Goal: Check status: Check status

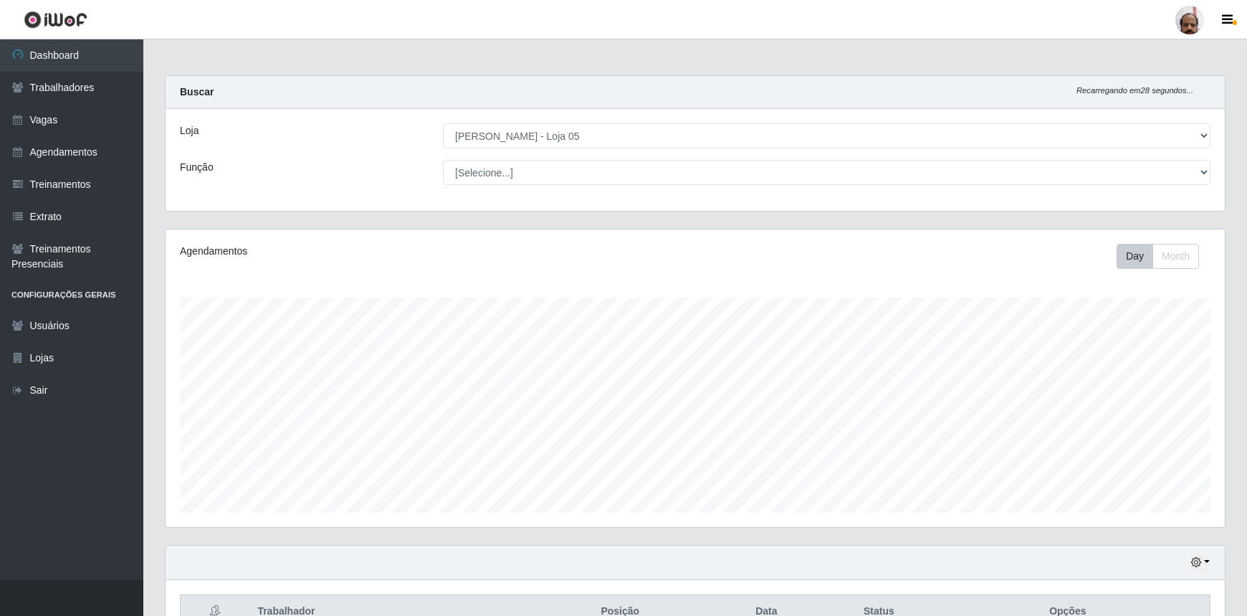
select select "252"
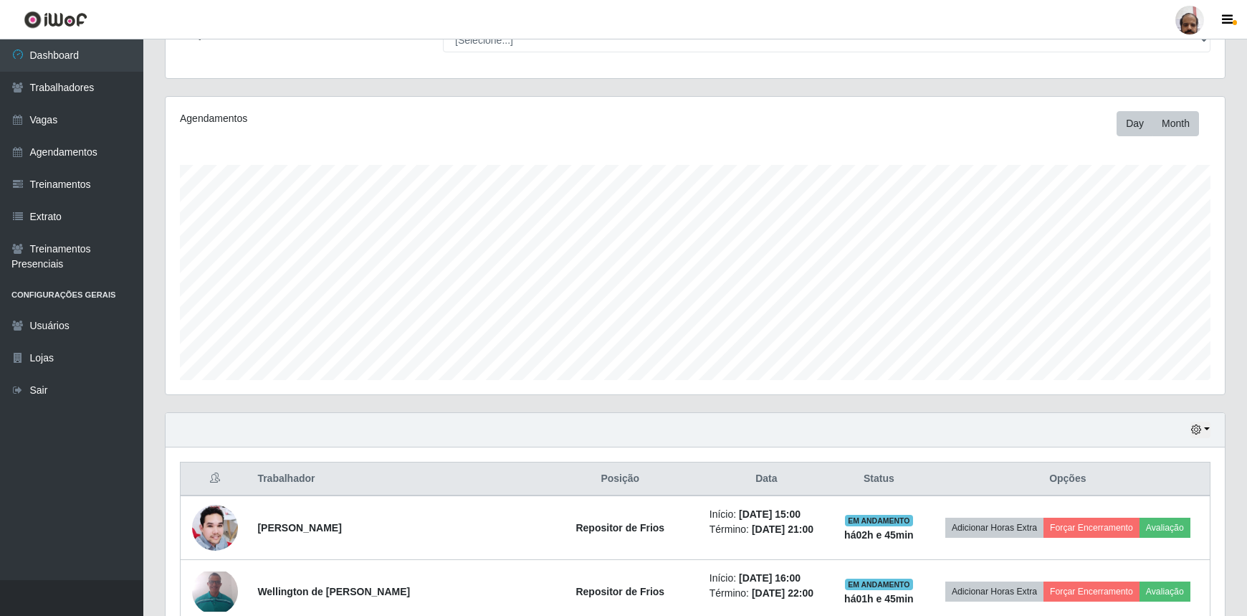
scroll to position [130, 0]
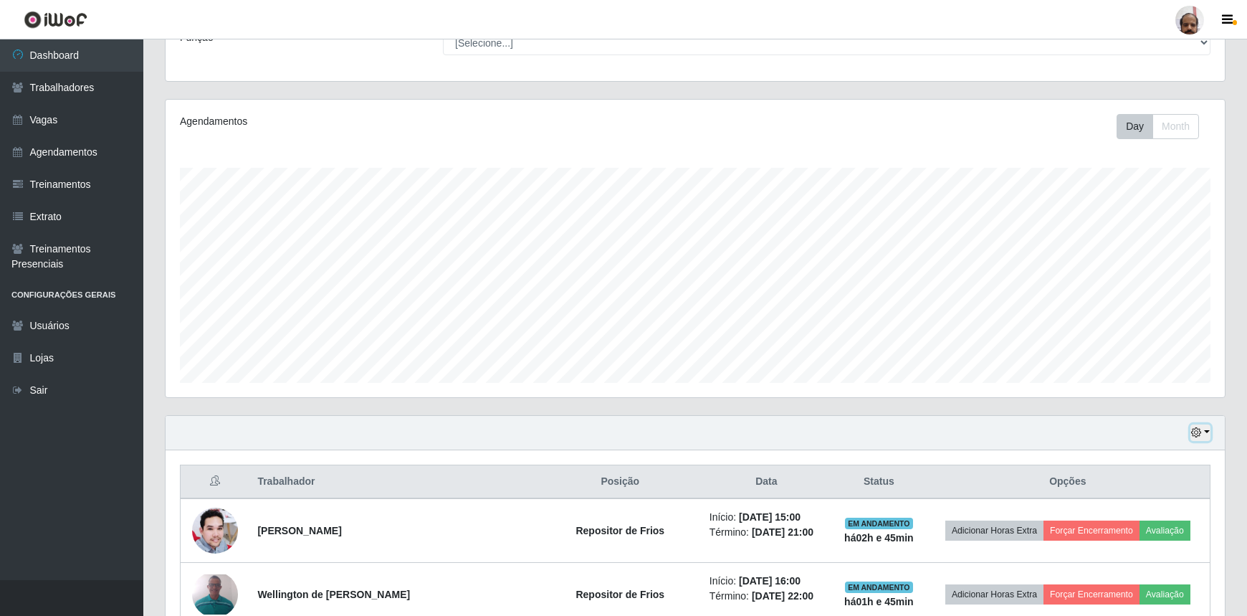
click at [1201, 434] on icon "button" at bounding box center [1196, 432] width 10 height 10
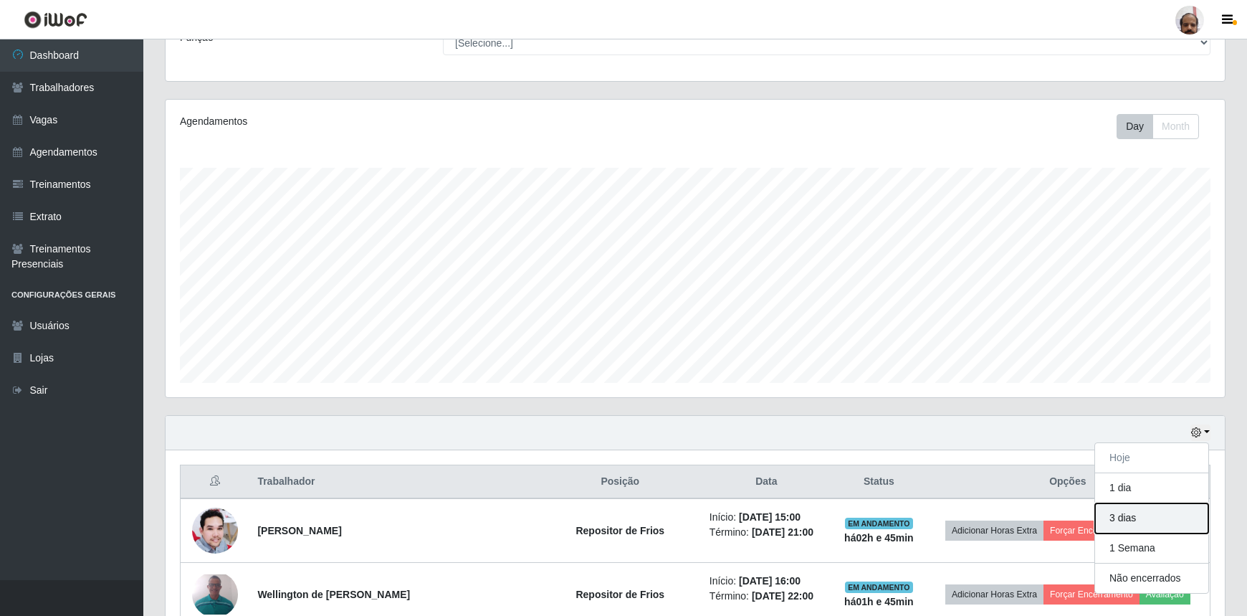
click at [1179, 516] on button "3 dias" at bounding box center [1151, 518] width 113 height 30
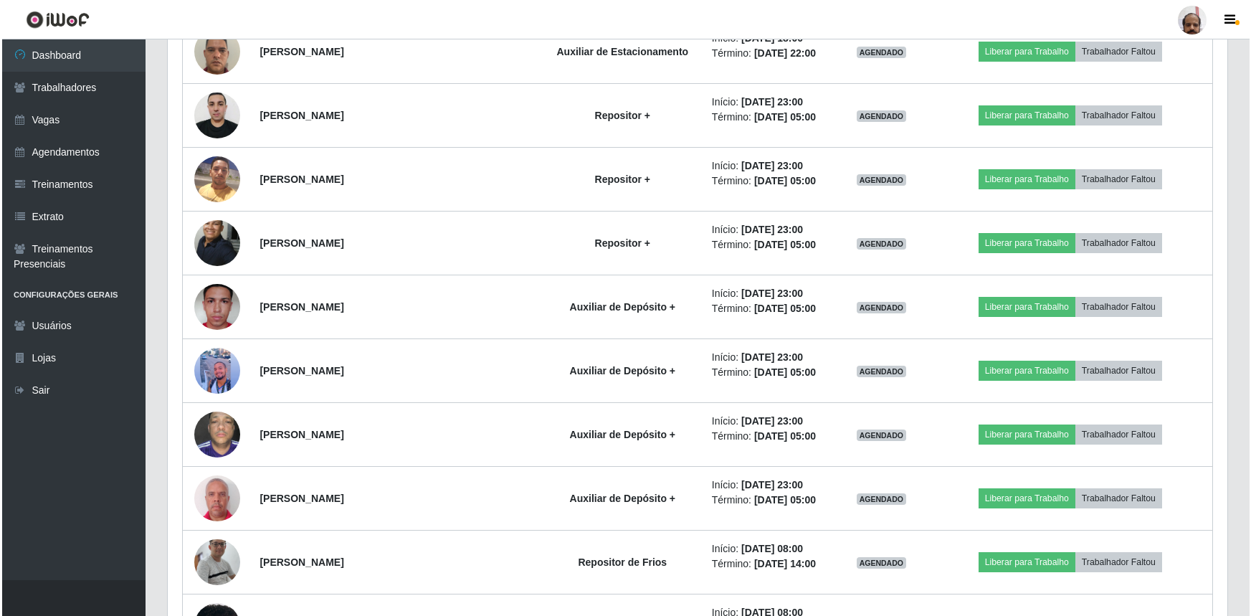
scroll to position [2280, 0]
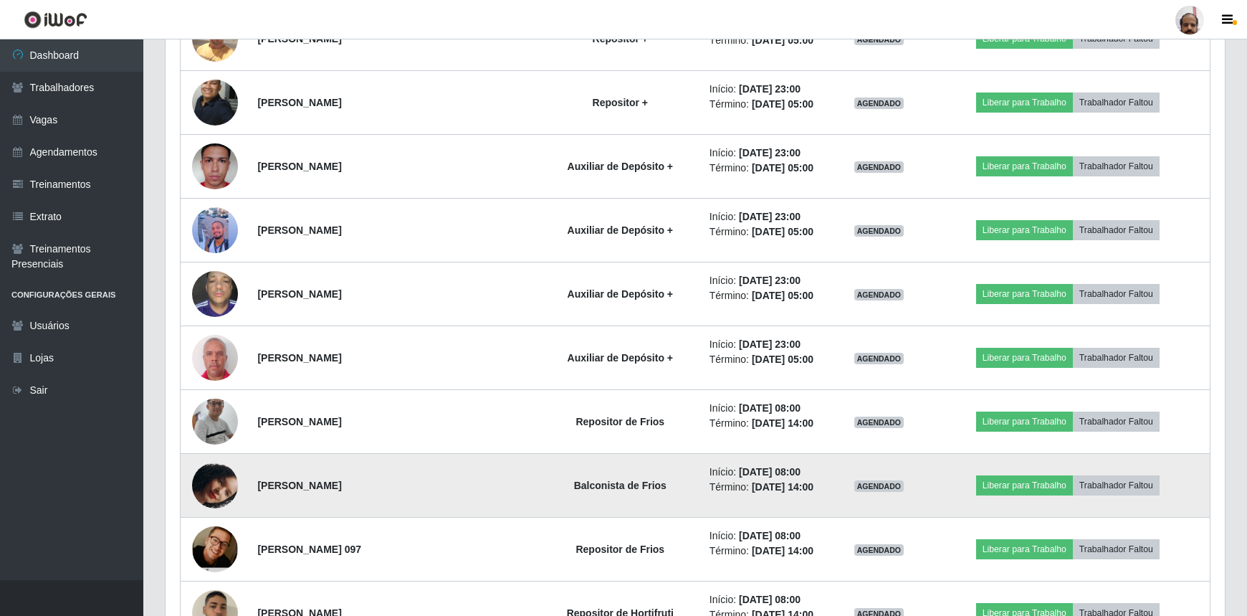
click at [237, 473] on img at bounding box center [215, 485] width 46 height 82
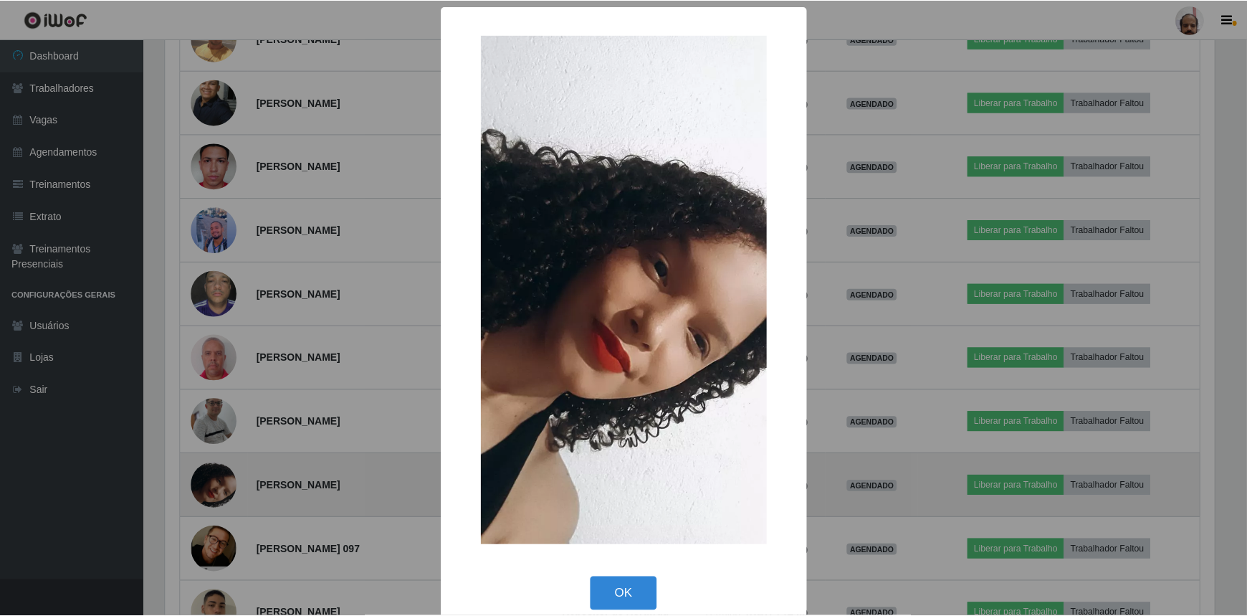
scroll to position [297, 1053]
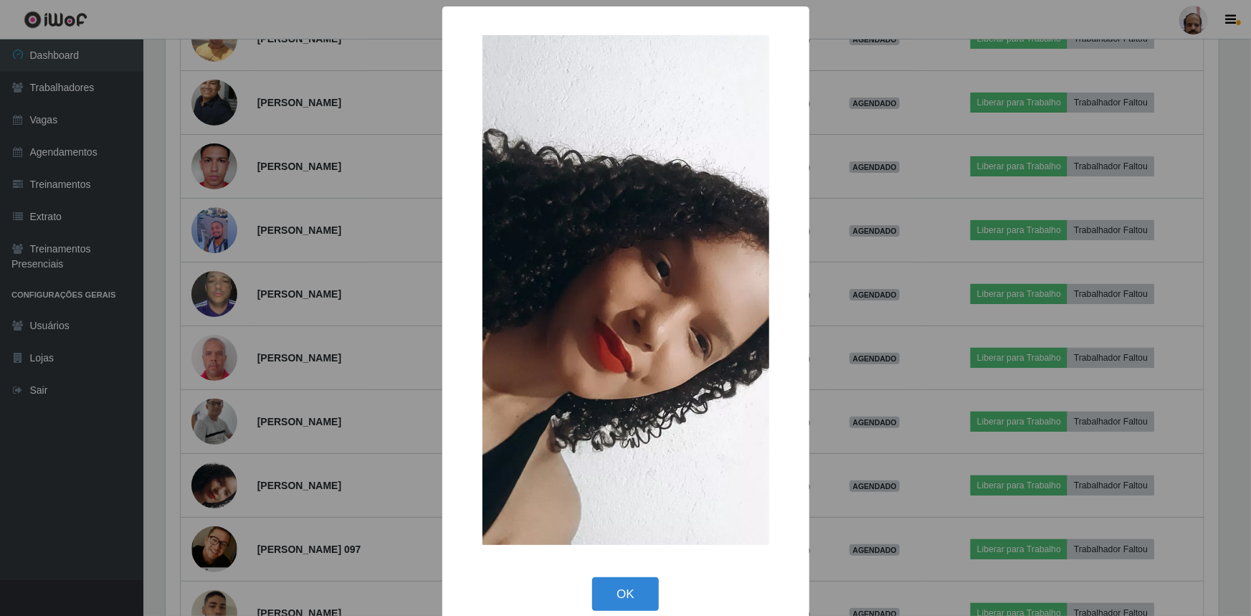
click at [237, 473] on div "× OK Cancel" at bounding box center [625, 308] width 1251 height 616
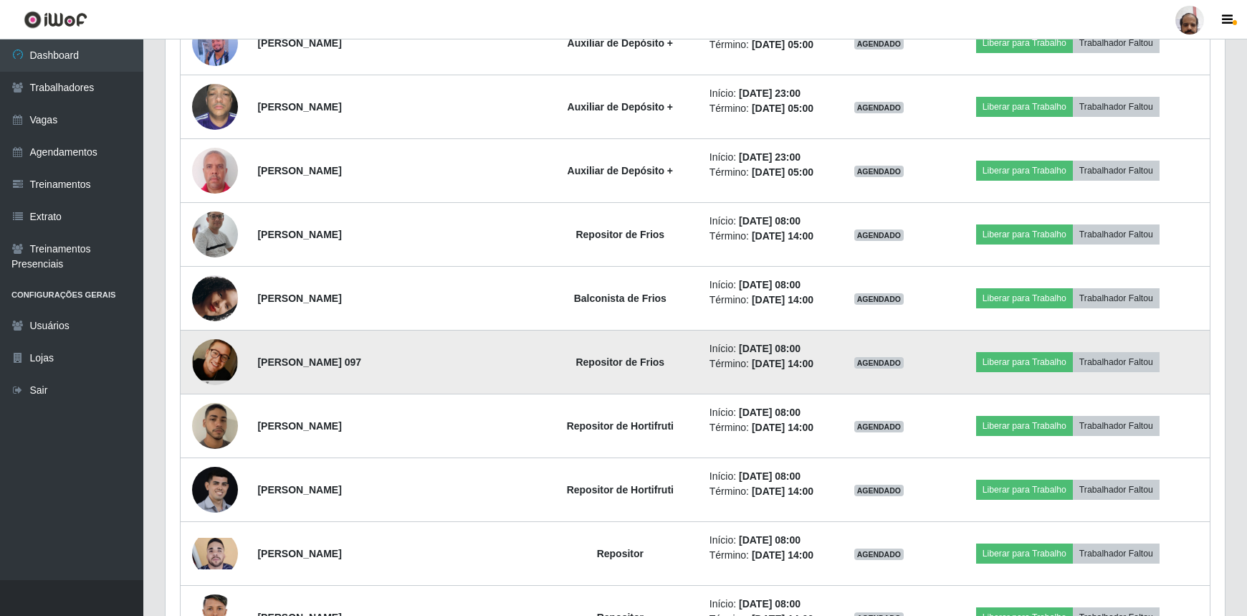
scroll to position [2476, 0]
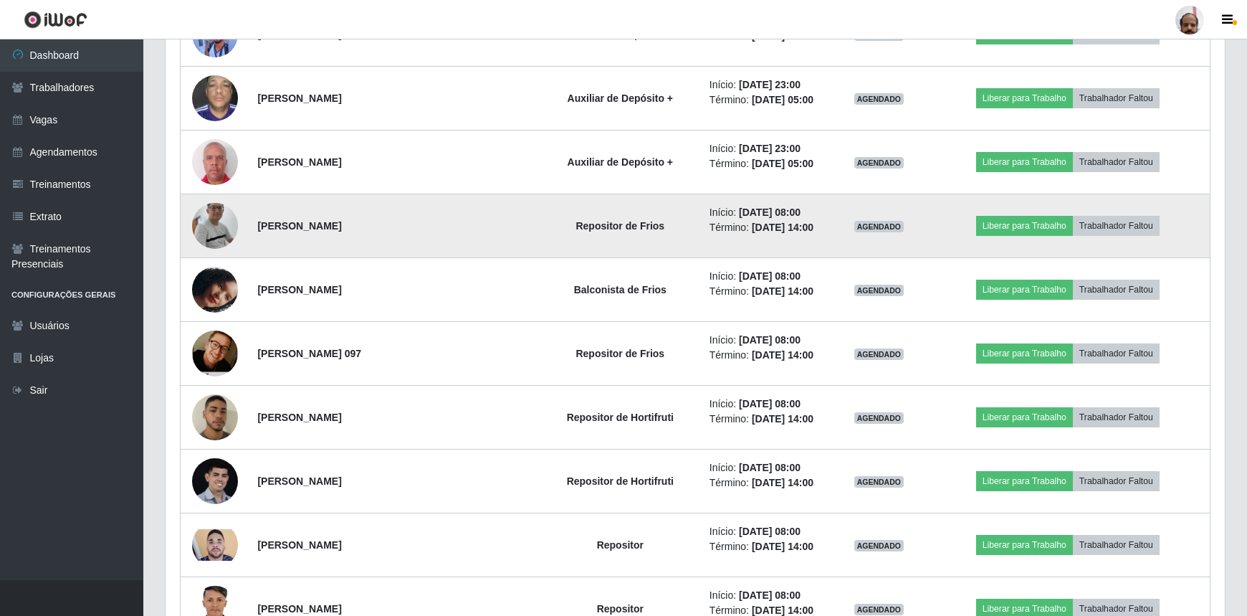
click at [217, 213] on img at bounding box center [215, 225] width 46 height 105
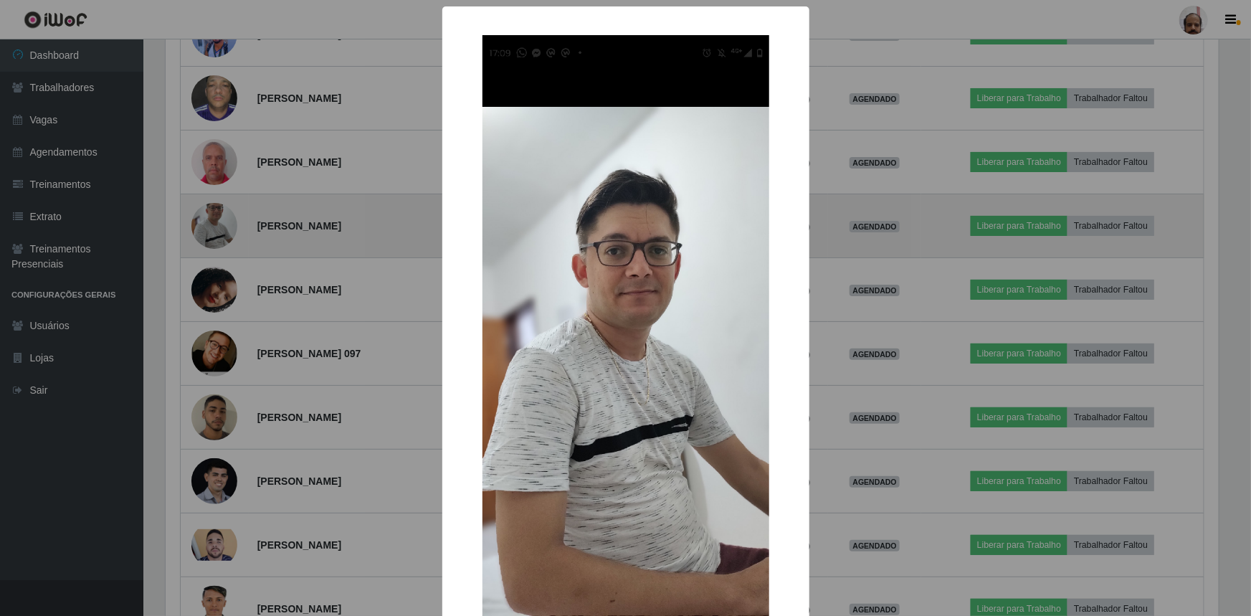
click at [217, 213] on div "× OK Cancel" at bounding box center [625, 308] width 1251 height 616
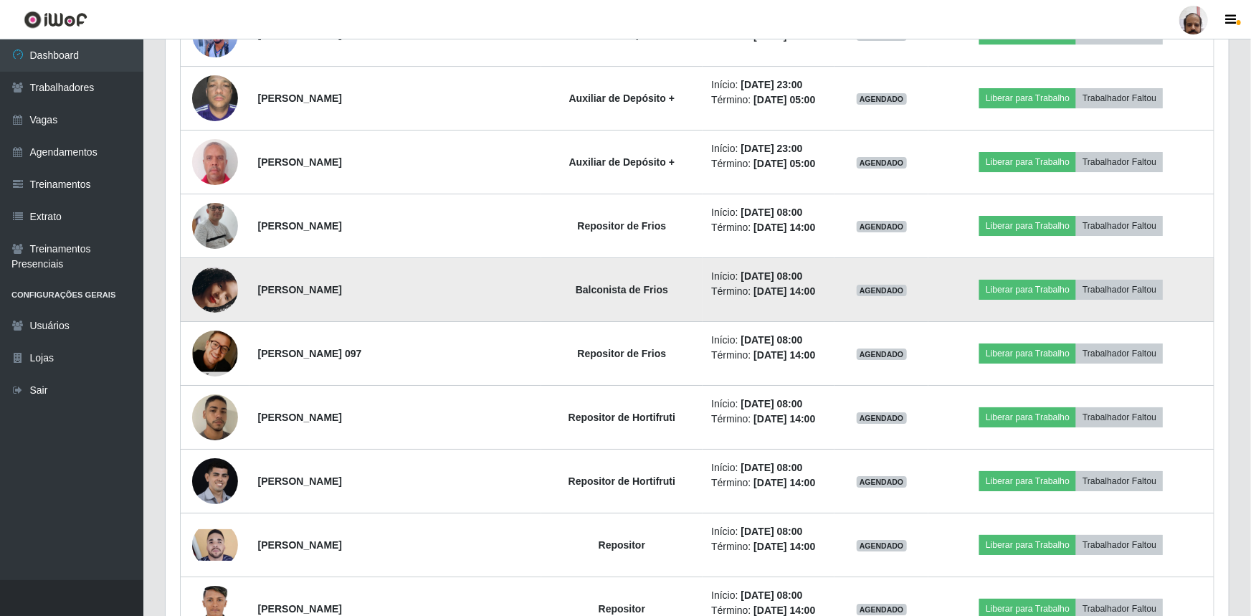
scroll to position [297, 1060]
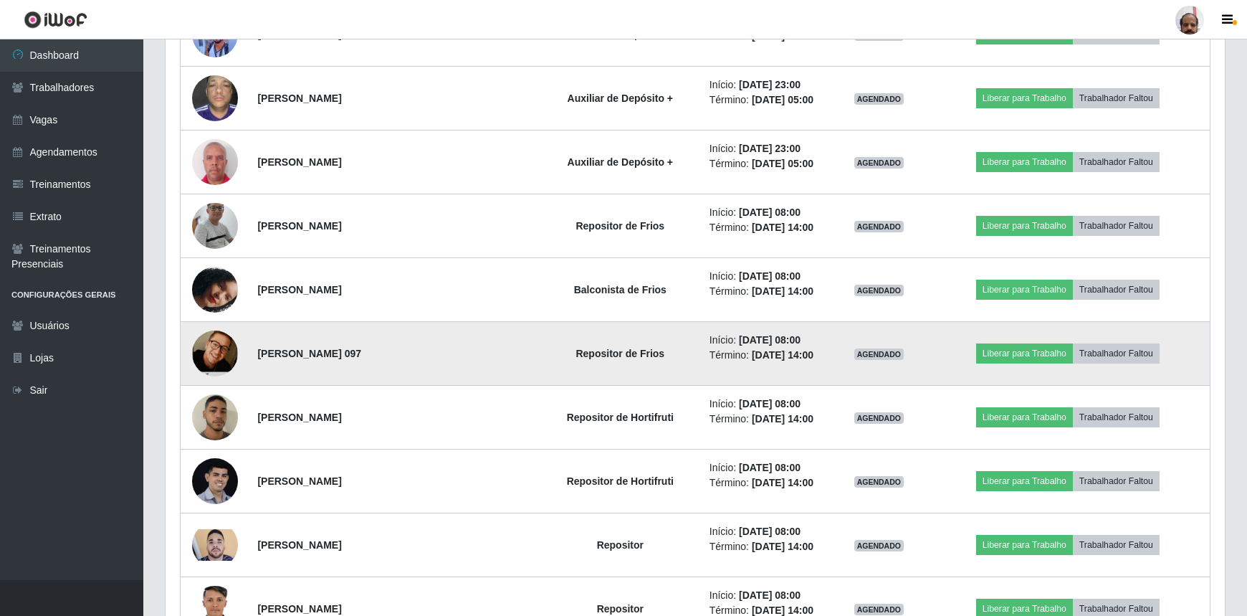
click at [223, 352] on img at bounding box center [215, 353] width 46 height 70
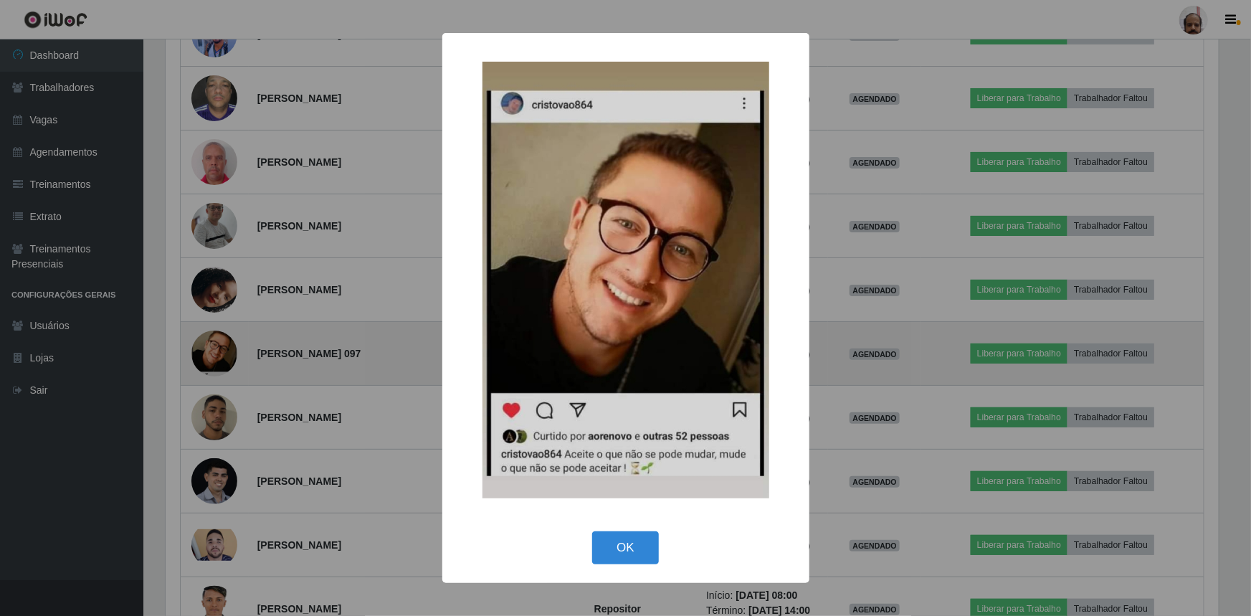
click at [223, 352] on div "× OK Cancel" at bounding box center [625, 308] width 1251 height 616
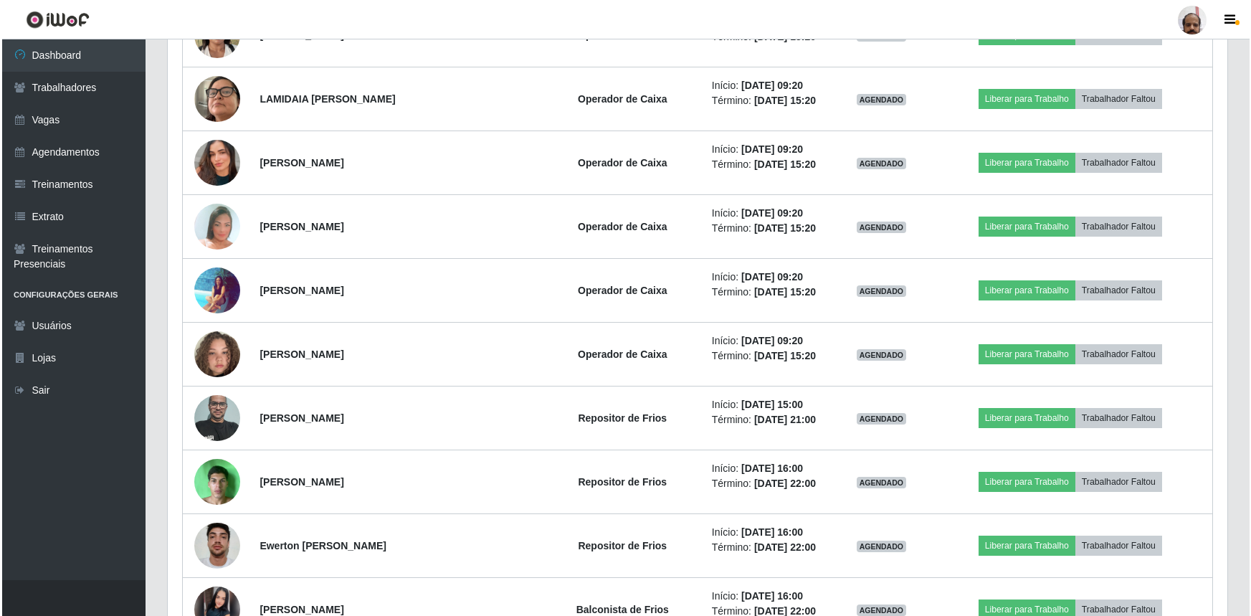
scroll to position [3323, 0]
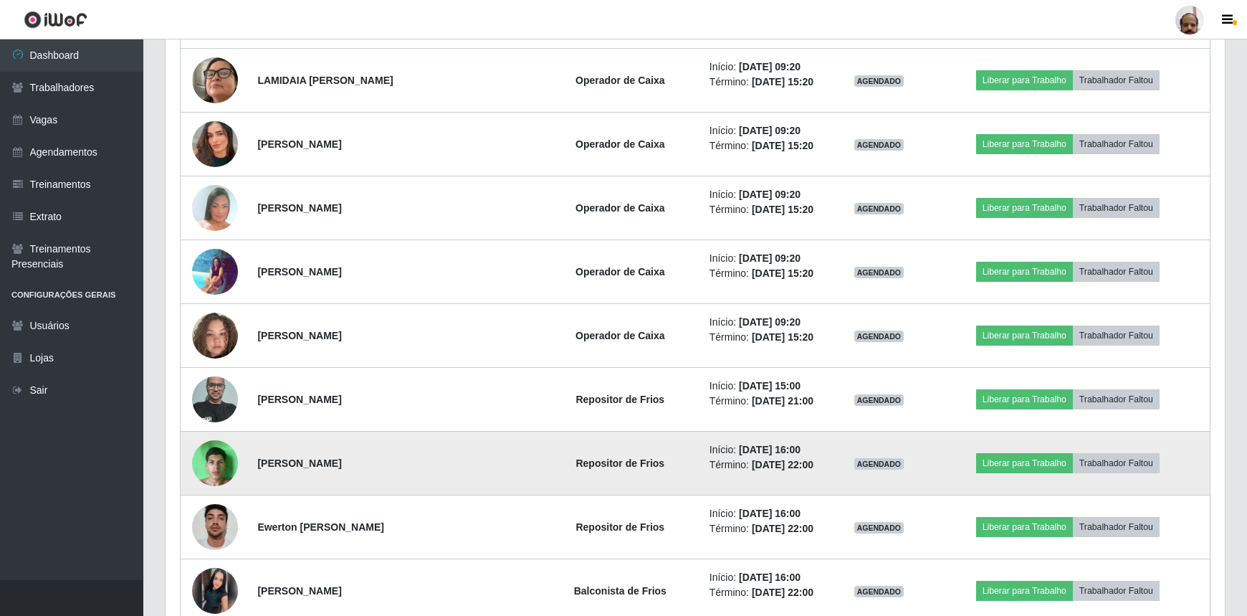
click at [219, 454] on img at bounding box center [215, 462] width 46 height 61
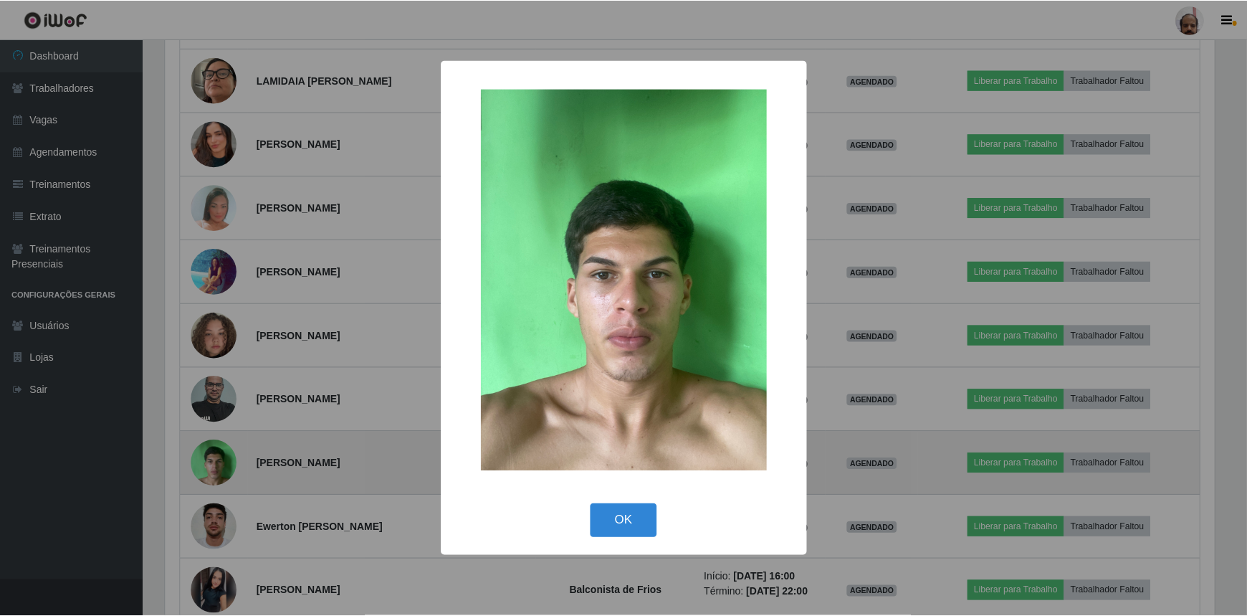
scroll to position [297, 1053]
click at [219, 454] on div "× OK Cancel" at bounding box center [625, 308] width 1251 height 616
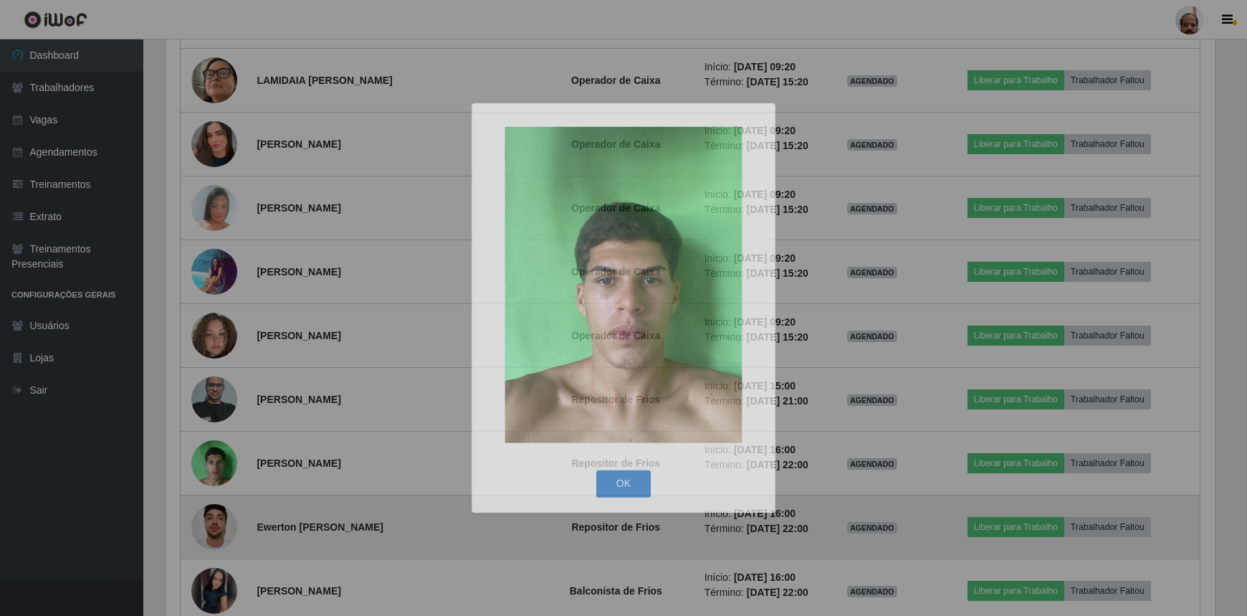
scroll to position [297, 1060]
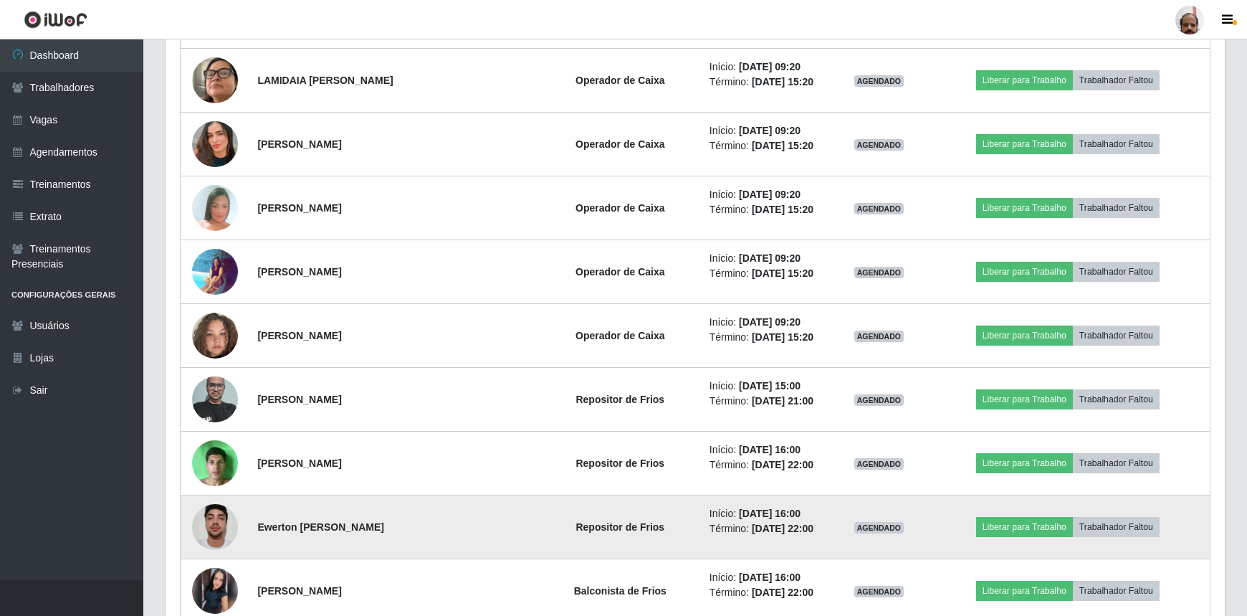
click at [218, 524] on img at bounding box center [215, 526] width 46 height 61
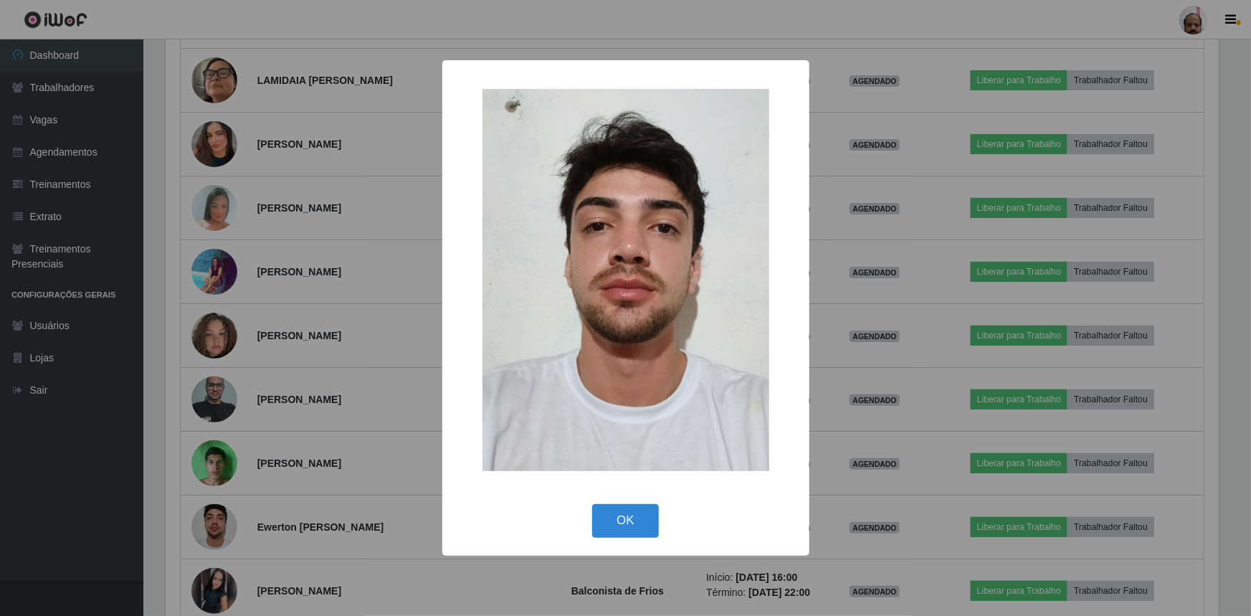
click at [218, 523] on div "× OK Cancel" at bounding box center [625, 308] width 1251 height 616
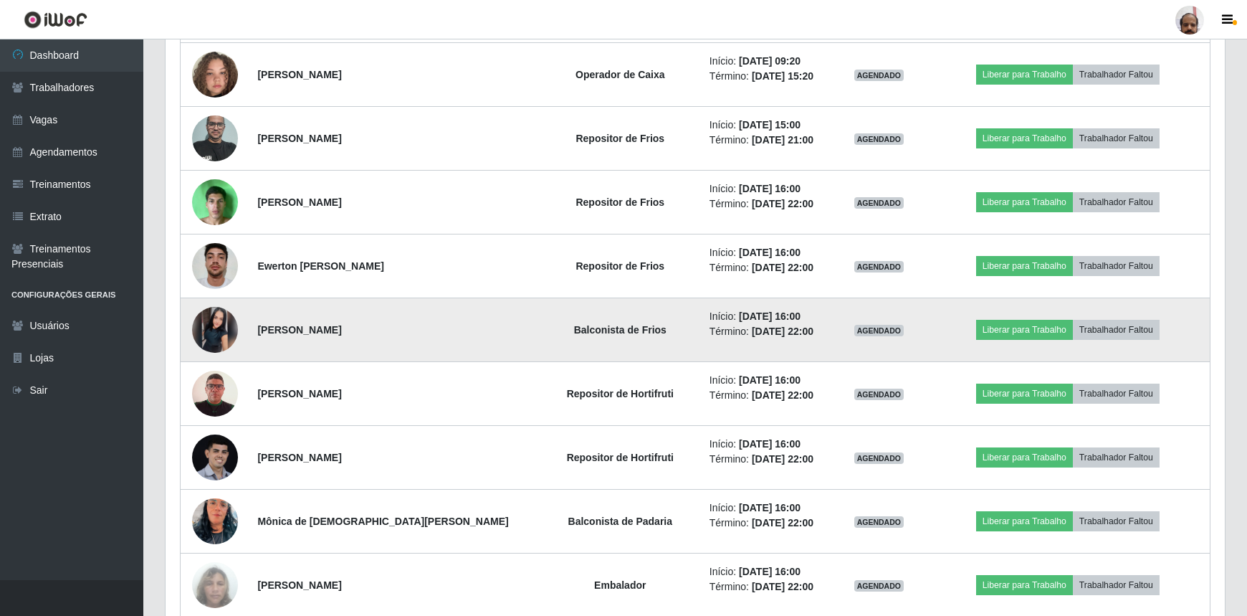
click at [211, 319] on img at bounding box center [215, 330] width 46 height 46
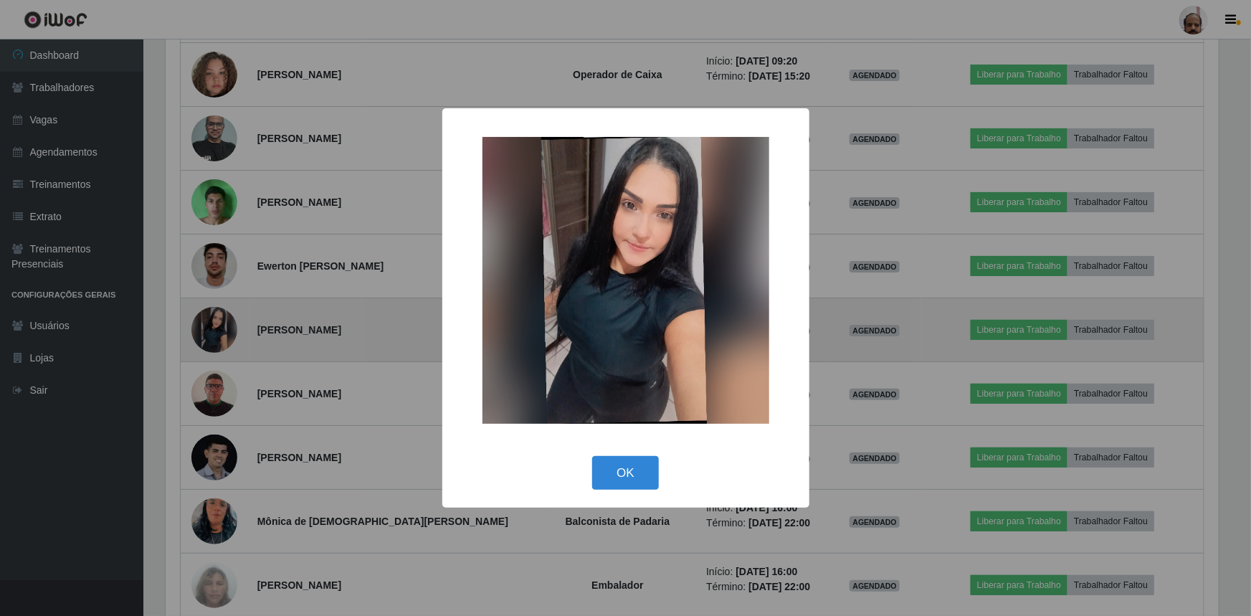
click at [211, 319] on div "× OK Cancel" at bounding box center [625, 308] width 1251 height 616
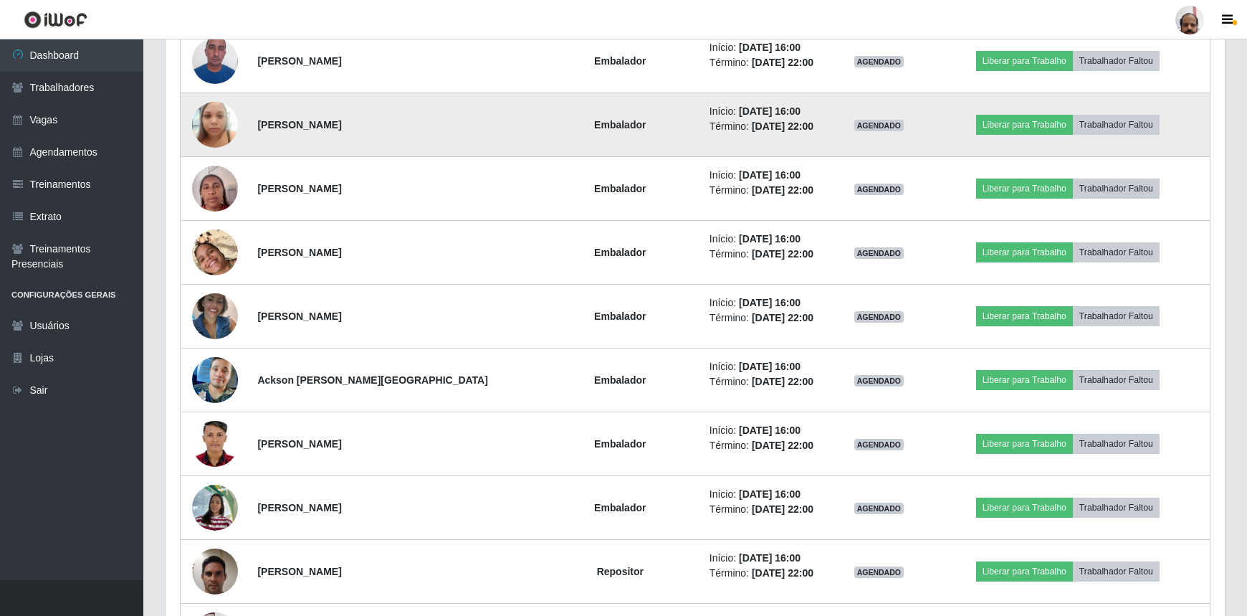
click at [212, 116] on img at bounding box center [215, 124] width 46 height 61
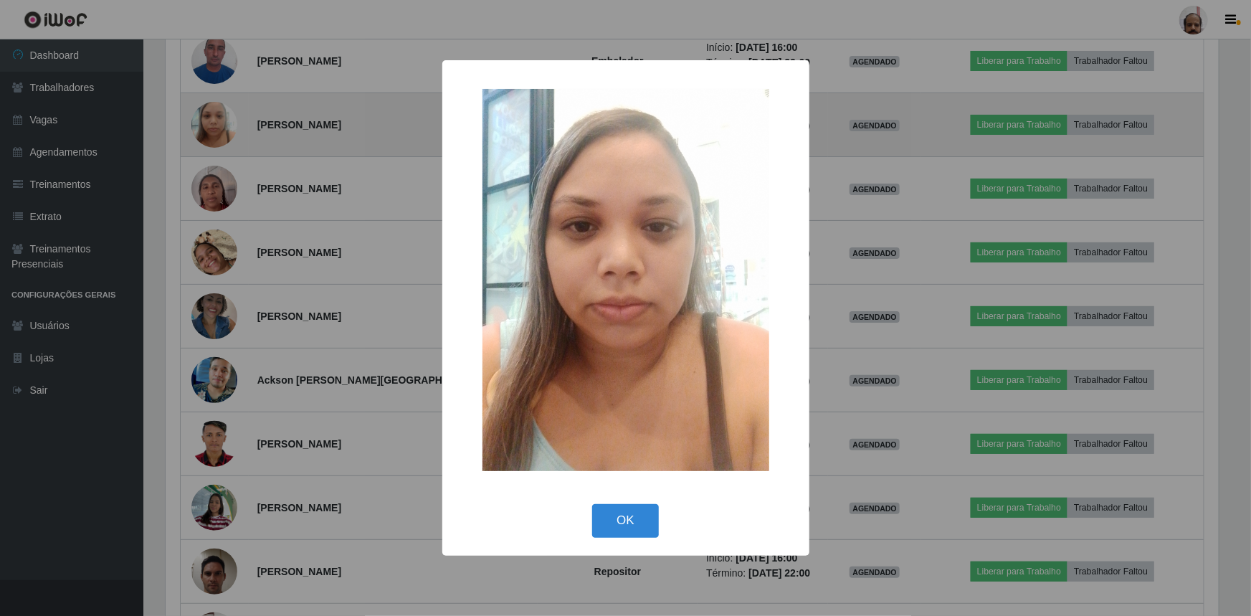
click at [212, 116] on div "× OK Cancel" at bounding box center [625, 308] width 1251 height 616
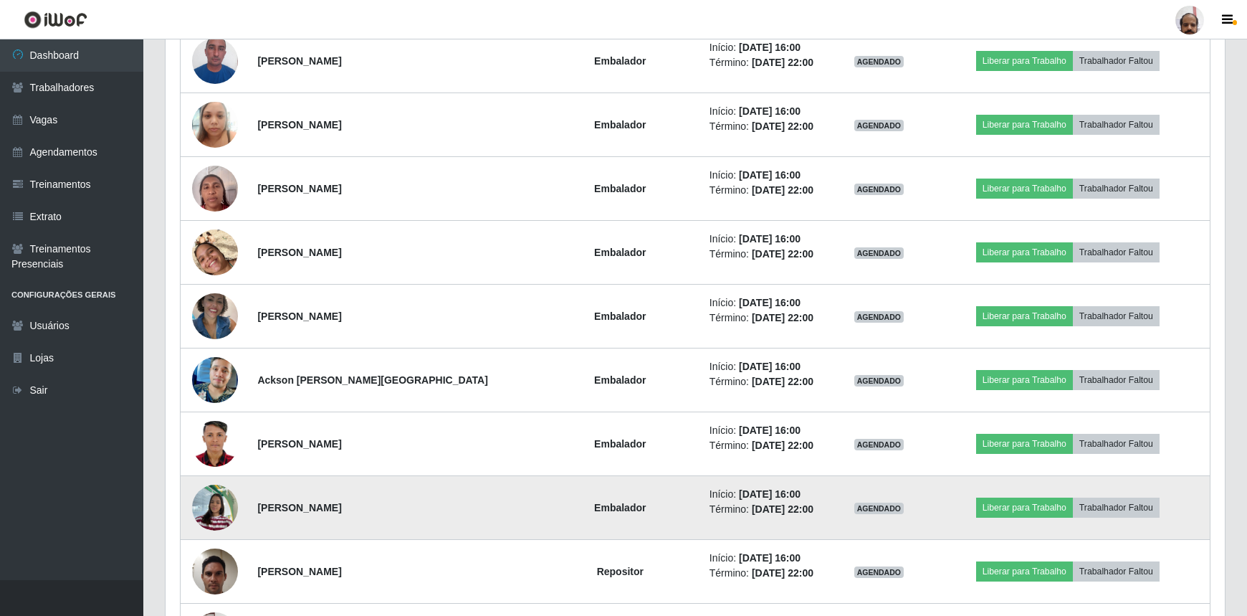
click at [215, 500] on img at bounding box center [215, 507] width 46 height 61
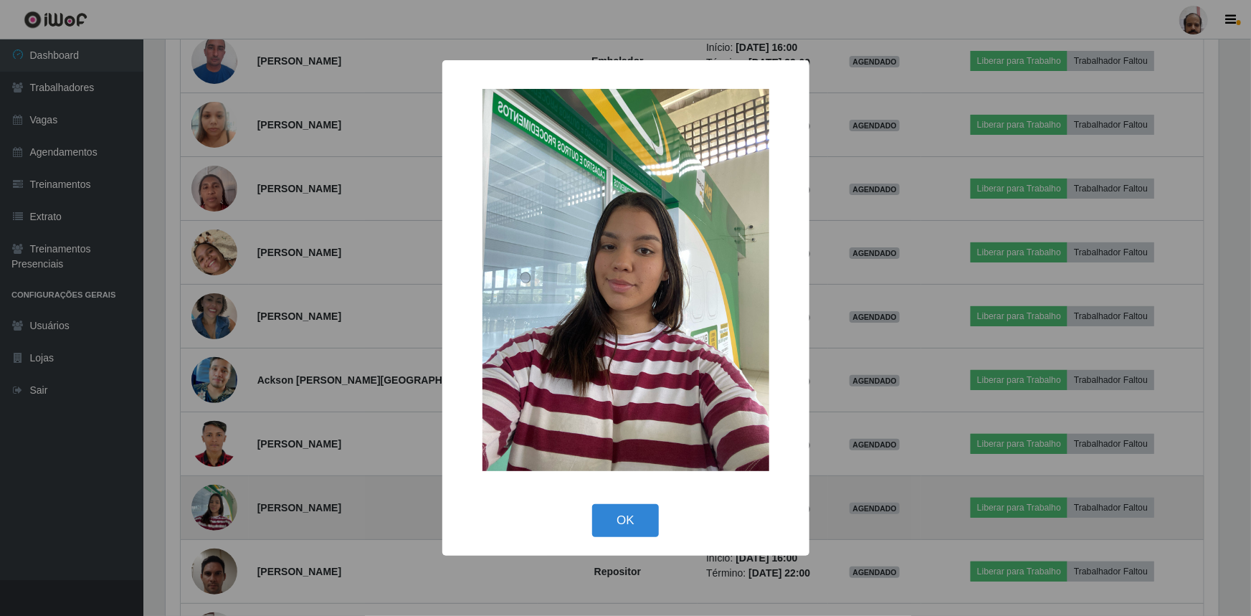
click at [215, 500] on div "× OK Cancel" at bounding box center [625, 308] width 1251 height 616
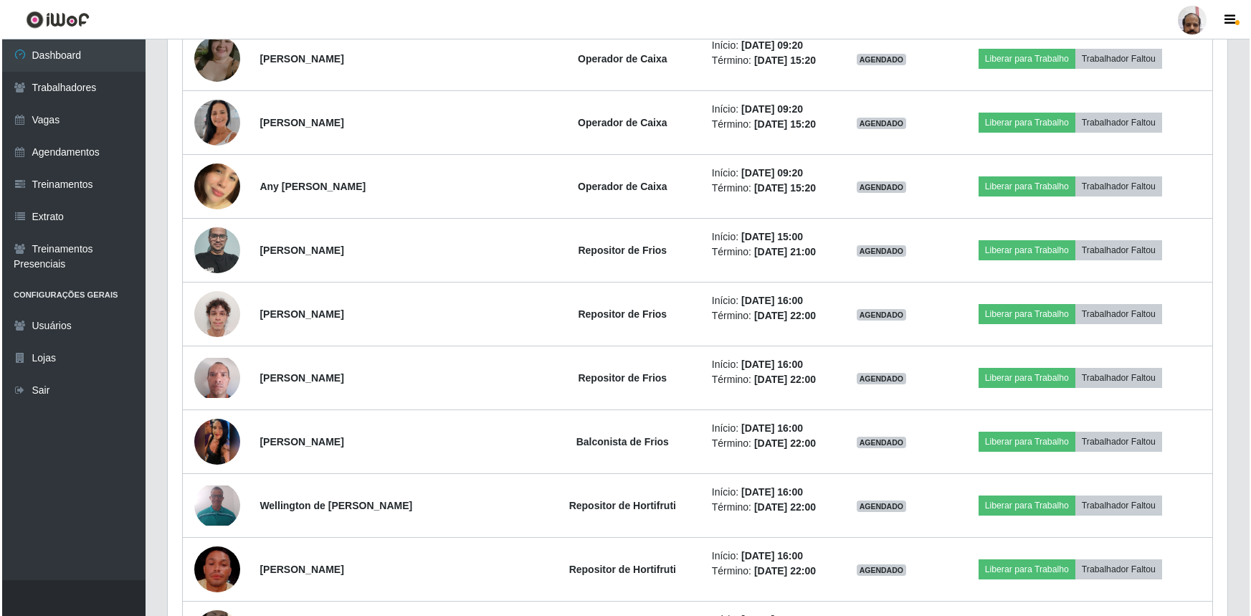
scroll to position [5735, 0]
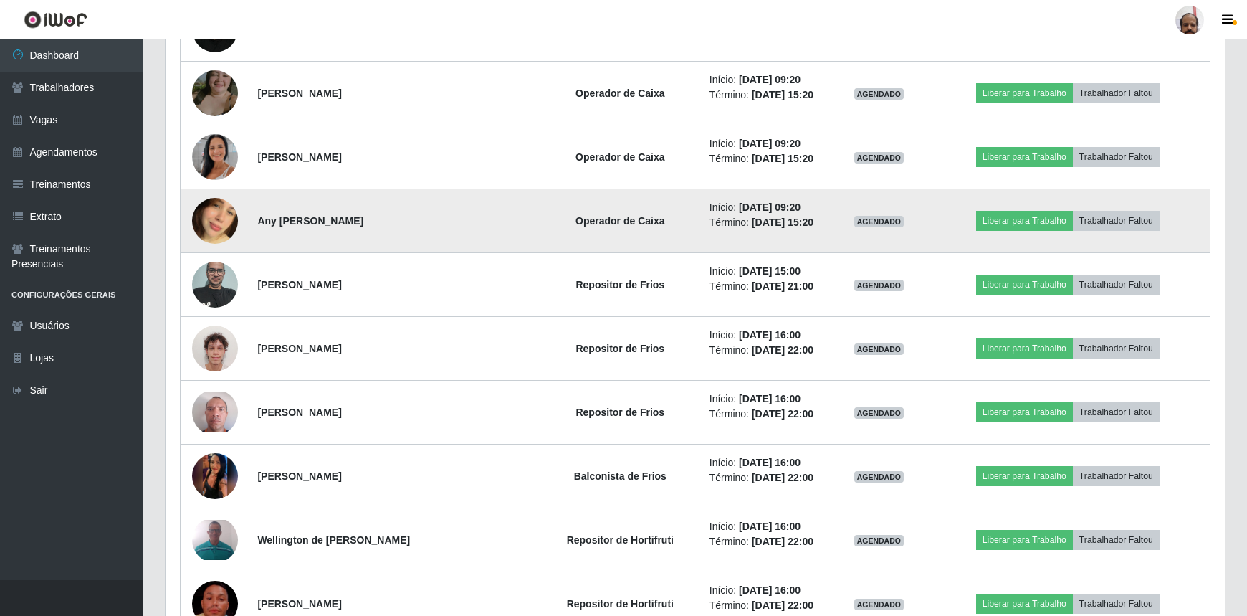
click at [213, 211] on img at bounding box center [215, 221] width 46 height 82
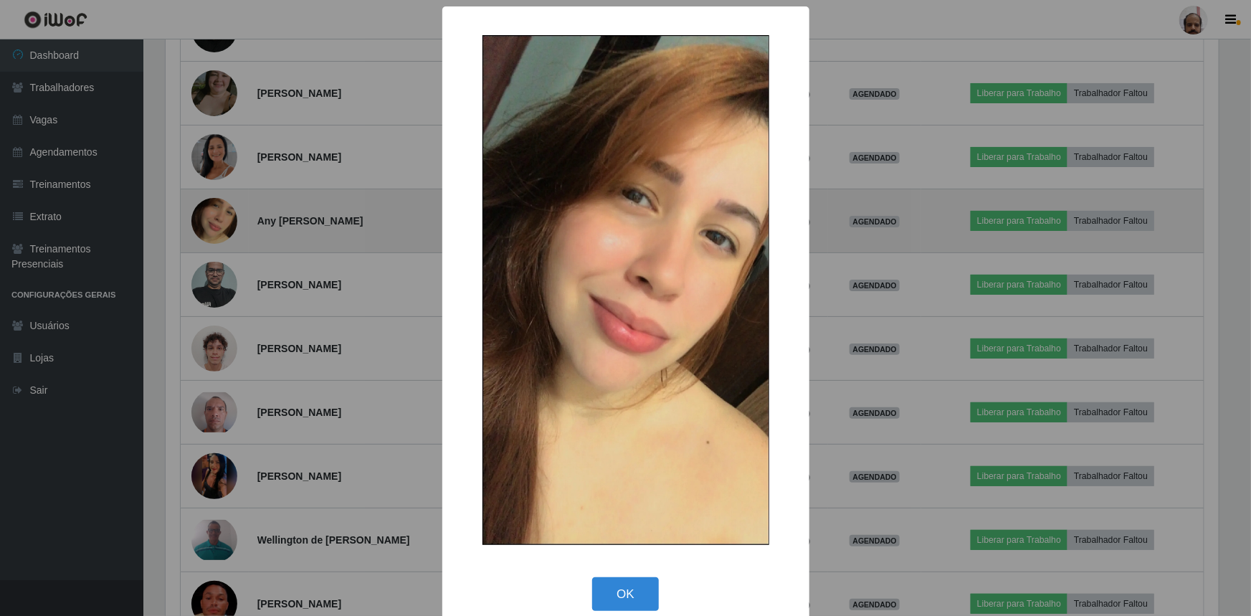
click at [213, 211] on div "× OK Cancel" at bounding box center [625, 308] width 1251 height 616
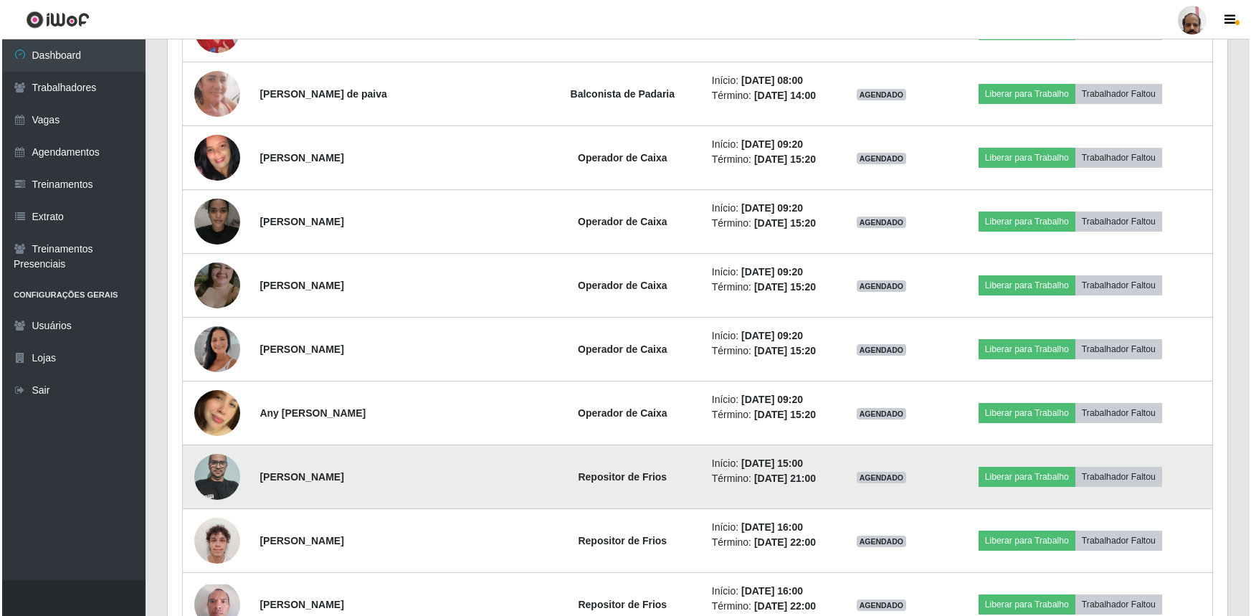
scroll to position [5539, 0]
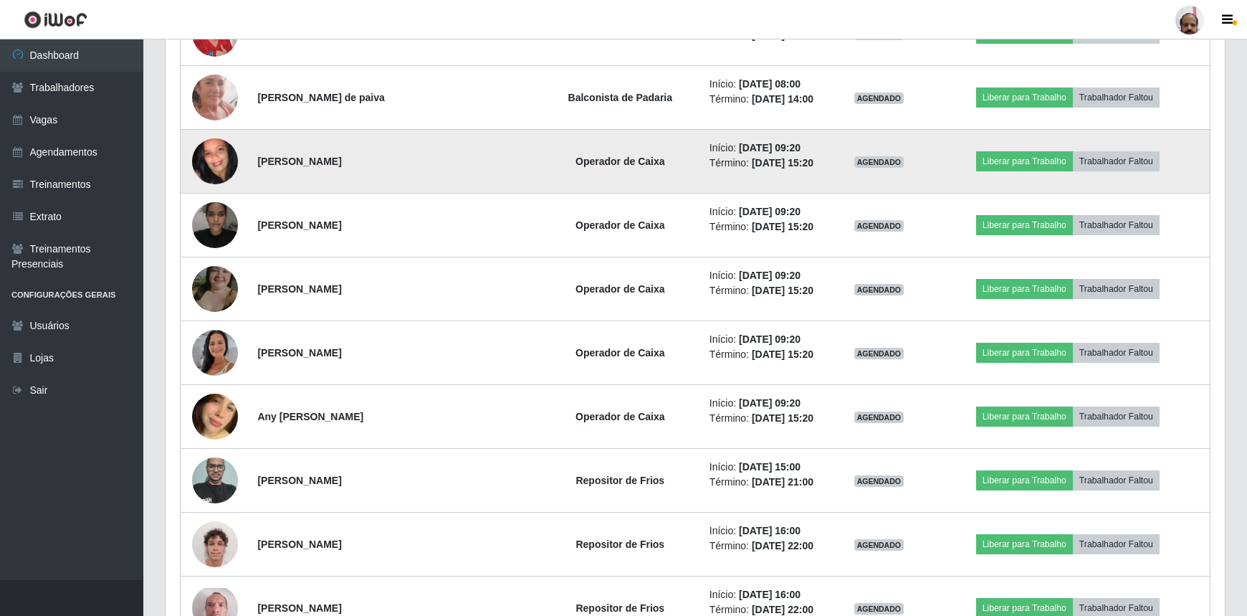
click at [222, 169] on img at bounding box center [215, 161] width 46 height 102
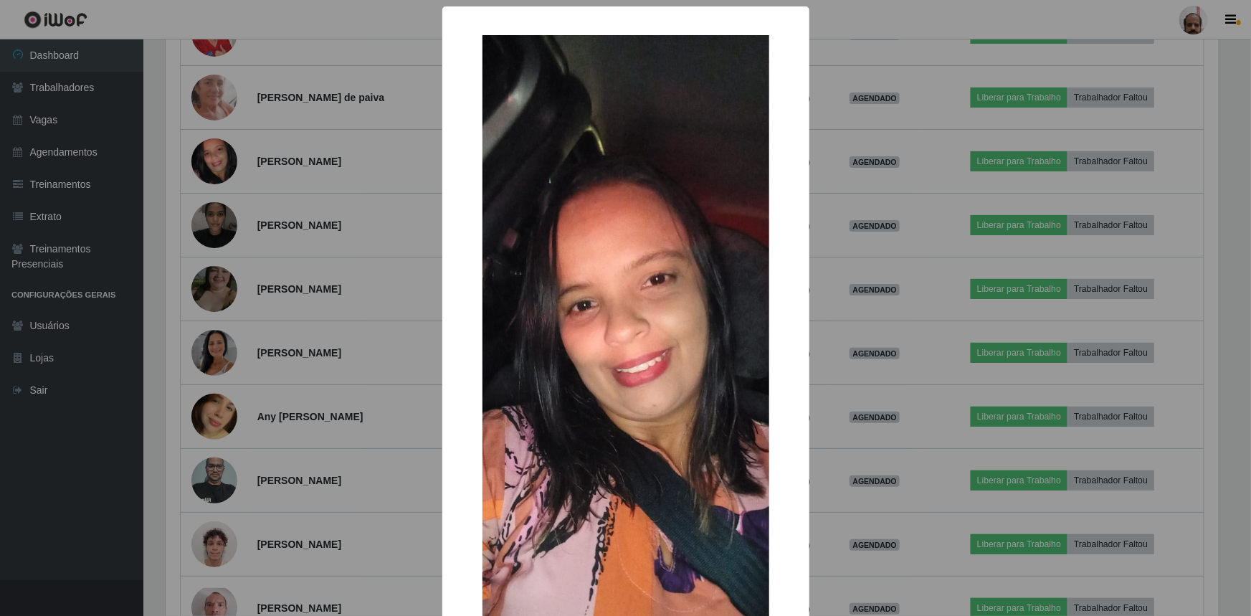
drag, startPoint x: 222, startPoint y: 169, endPoint x: 247, endPoint y: 183, distance: 28.5
click at [222, 170] on div "× OK Cancel" at bounding box center [625, 308] width 1251 height 616
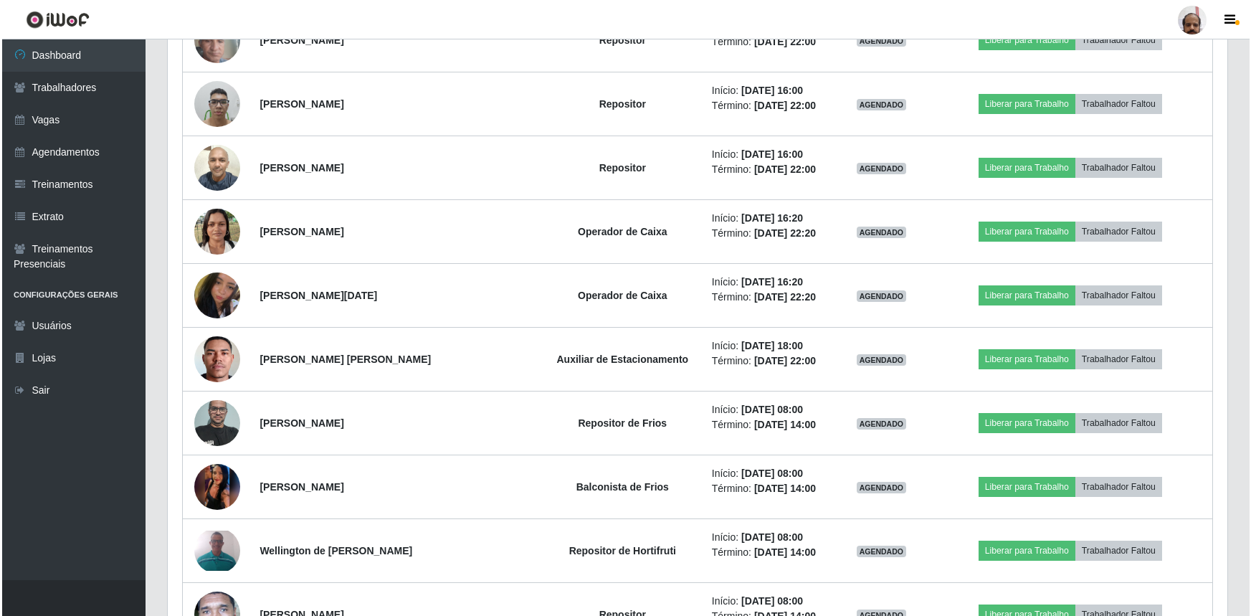
scroll to position [4888, 0]
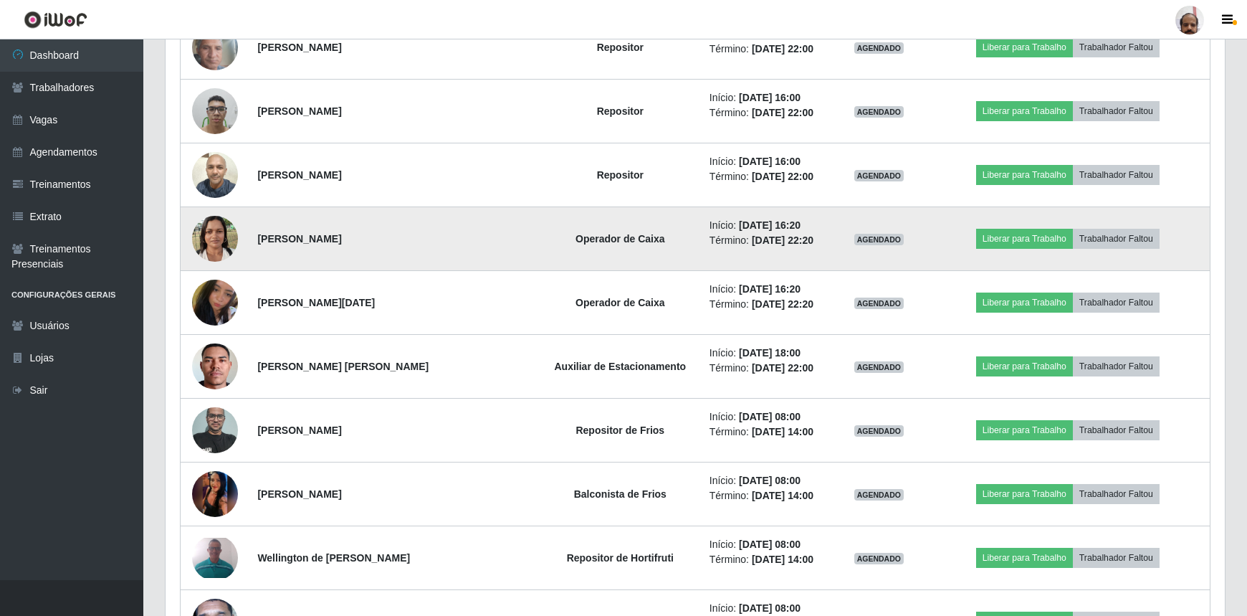
click at [224, 229] on img at bounding box center [215, 238] width 46 height 61
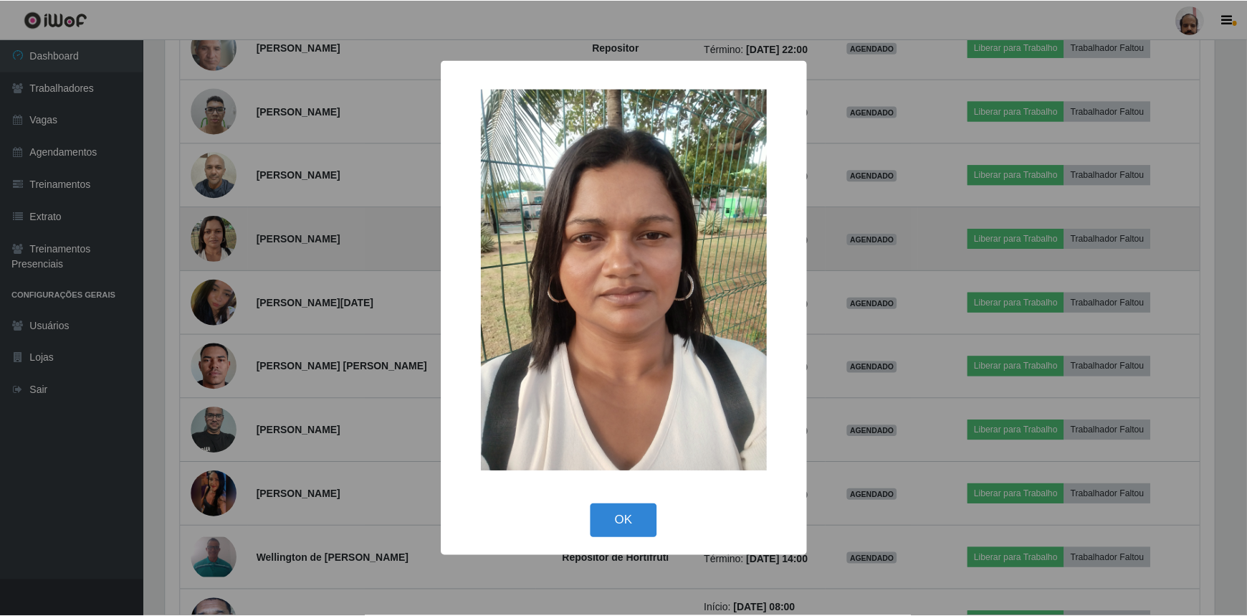
scroll to position [297, 1053]
click at [224, 229] on div "× OK Cancel" at bounding box center [625, 308] width 1251 height 616
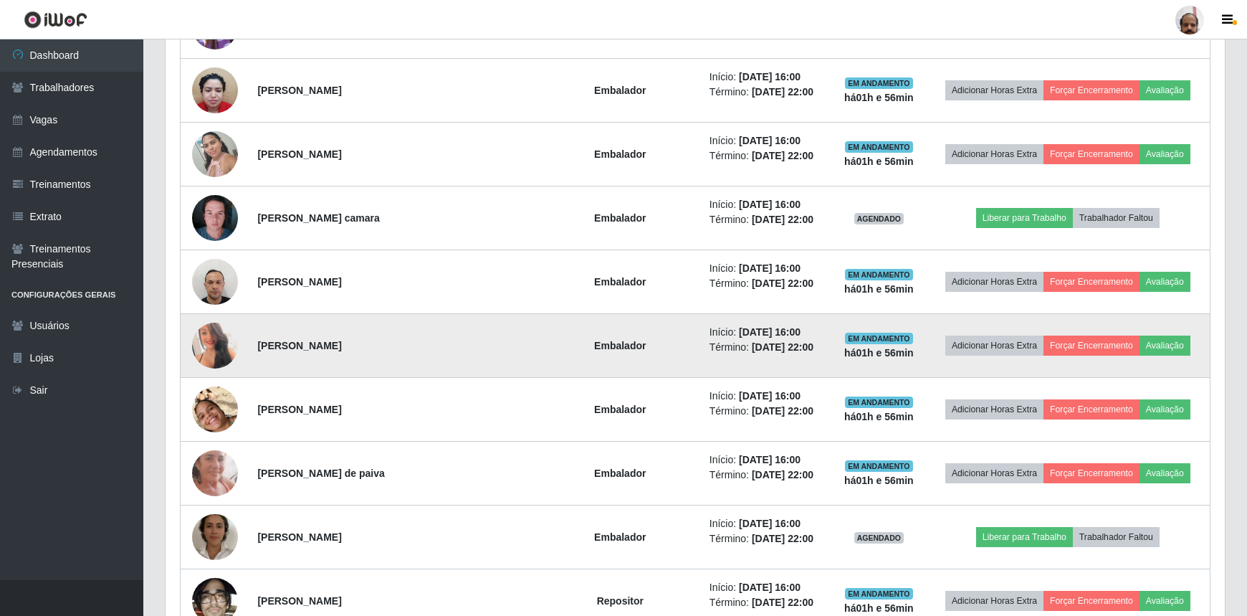
scroll to position [1042, 0]
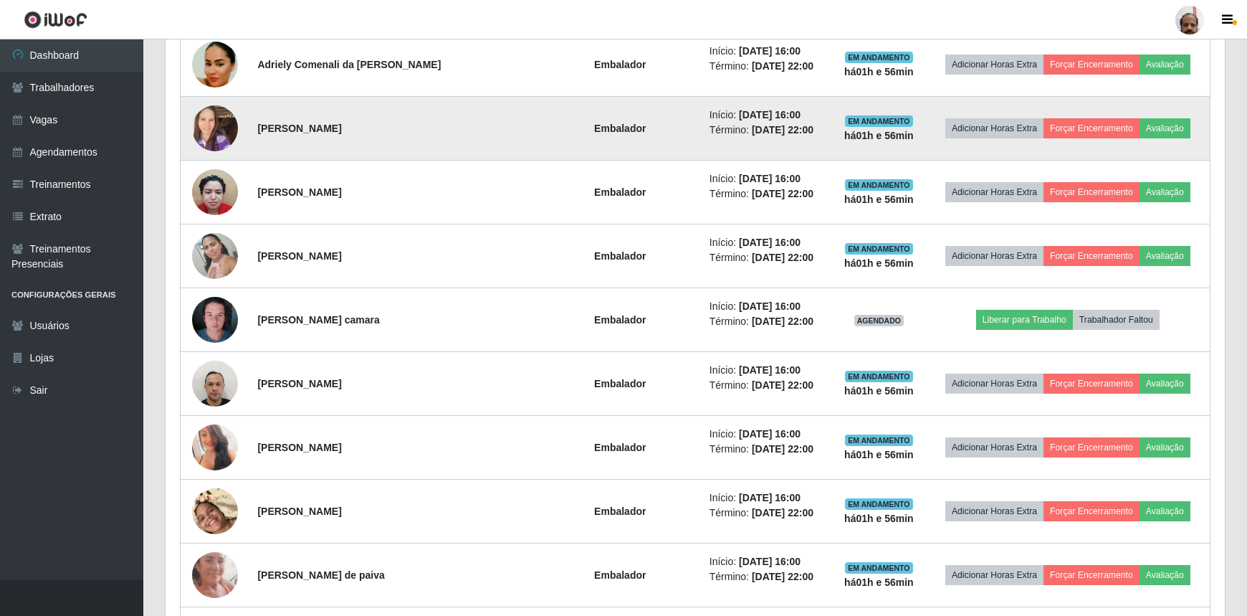
click at [230, 130] on img at bounding box center [215, 127] width 46 height 61
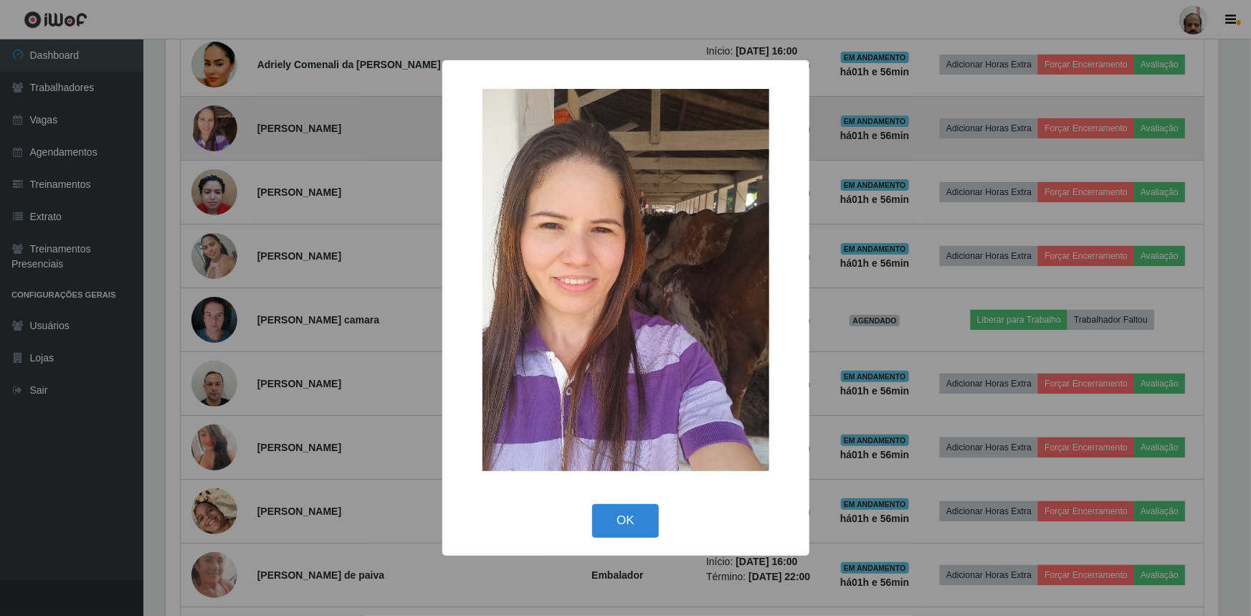
click at [230, 130] on div "× OK Cancel" at bounding box center [625, 308] width 1251 height 616
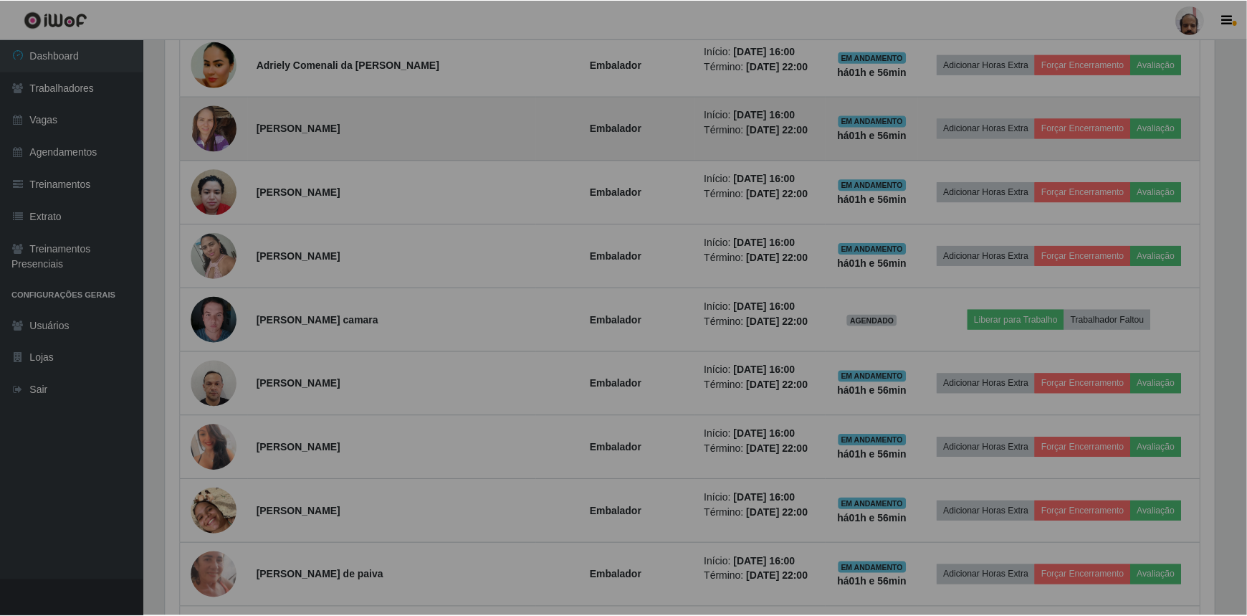
scroll to position [297, 1060]
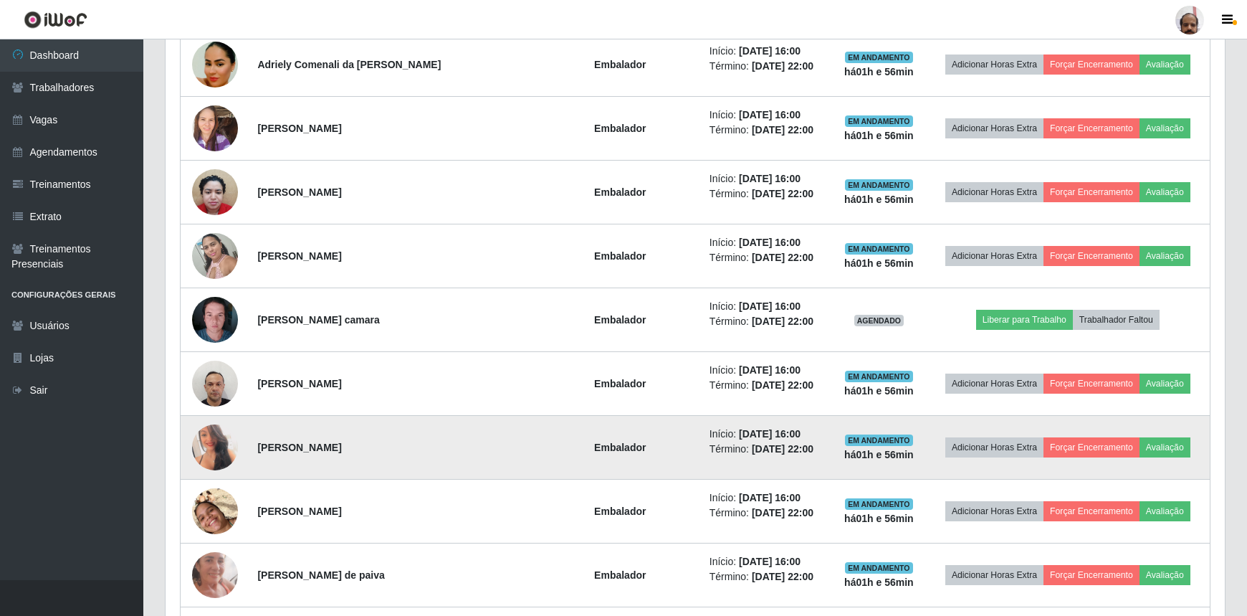
click at [220, 445] on img at bounding box center [215, 447] width 46 height 65
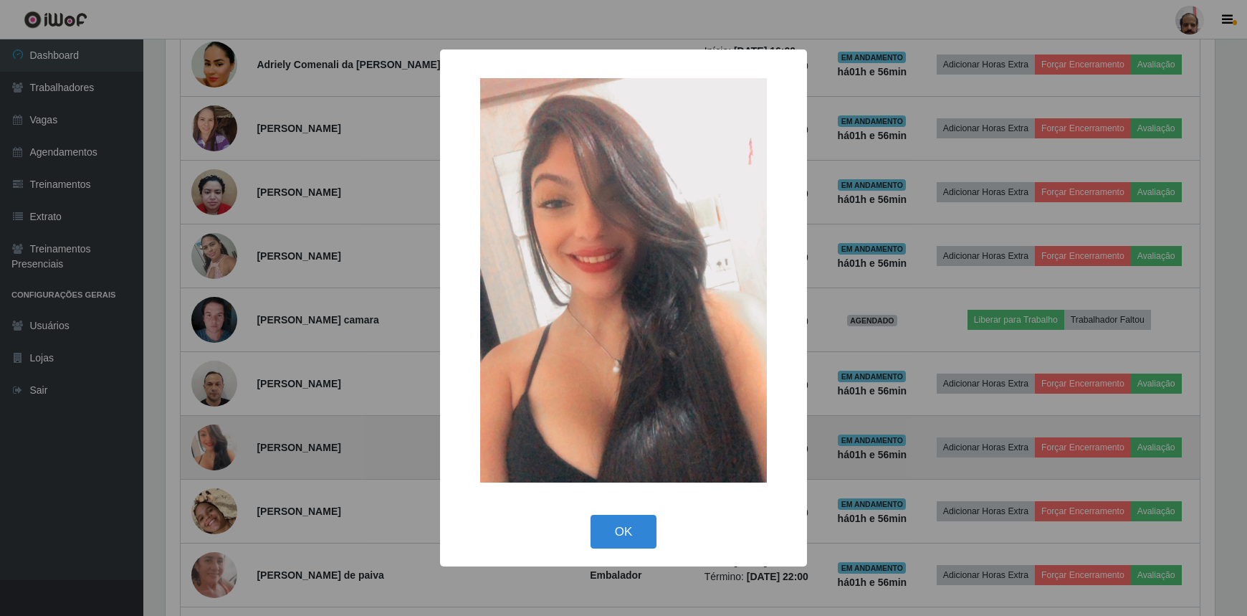
scroll to position [297, 1053]
click at [220, 445] on div "× OK Cancel" at bounding box center [625, 308] width 1251 height 616
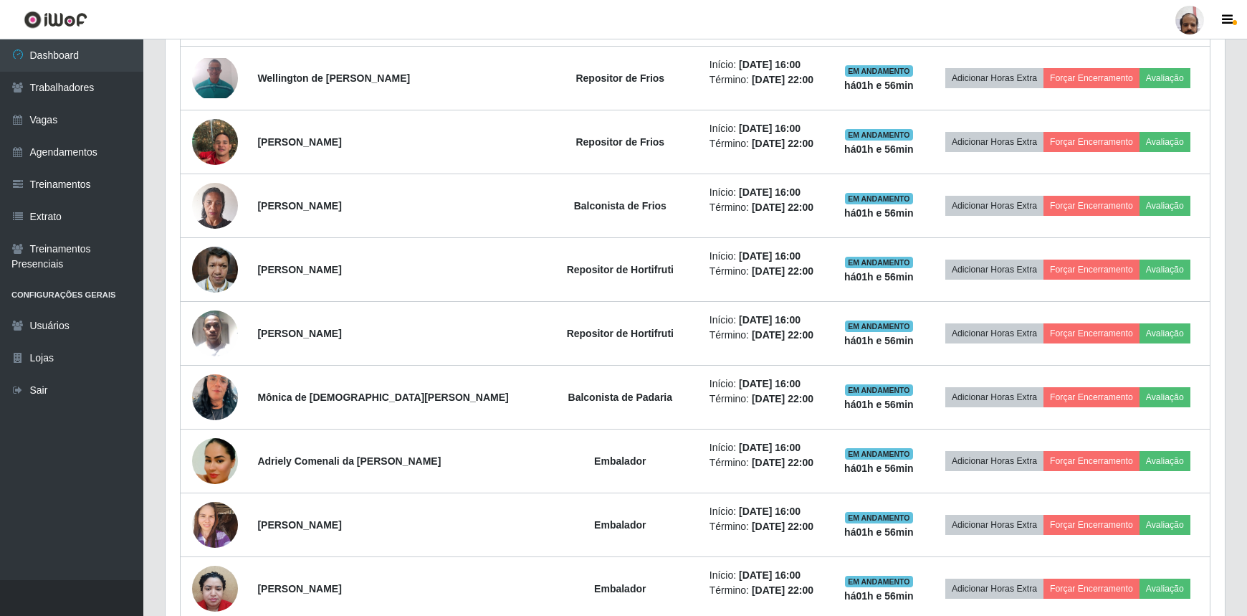
scroll to position [260, 0]
